Goal: Information Seeking & Learning: Learn about a topic

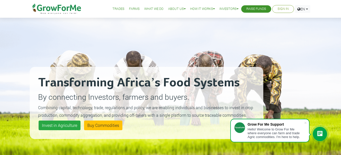
click at [129, 9] on link "Farms" at bounding box center [134, 8] width 11 height 5
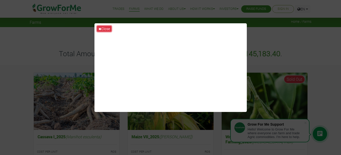
click at [102, 28] on button "Close" at bounding box center [104, 29] width 14 height 6
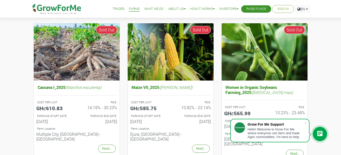
scroll to position [51, 0]
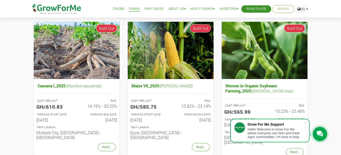
click at [311, 79] on div "Women in Organic Soybeans Farming_2025 (Glycine max) COST PER UNIT GHȼ565.99 RO…" at bounding box center [264, 92] width 94 height 141
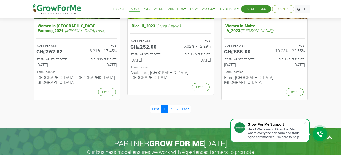
scroll to position [551, 0]
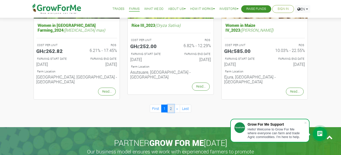
click at [169, 105] on link "2" at bounding box center [170, 109] width 7 height 8
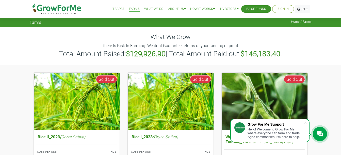
click at [114, 8] on link "Trades" at bounding box center [118, 8] width 12 height 5
